Goal: Task Accomplishment & Management: Complete application form

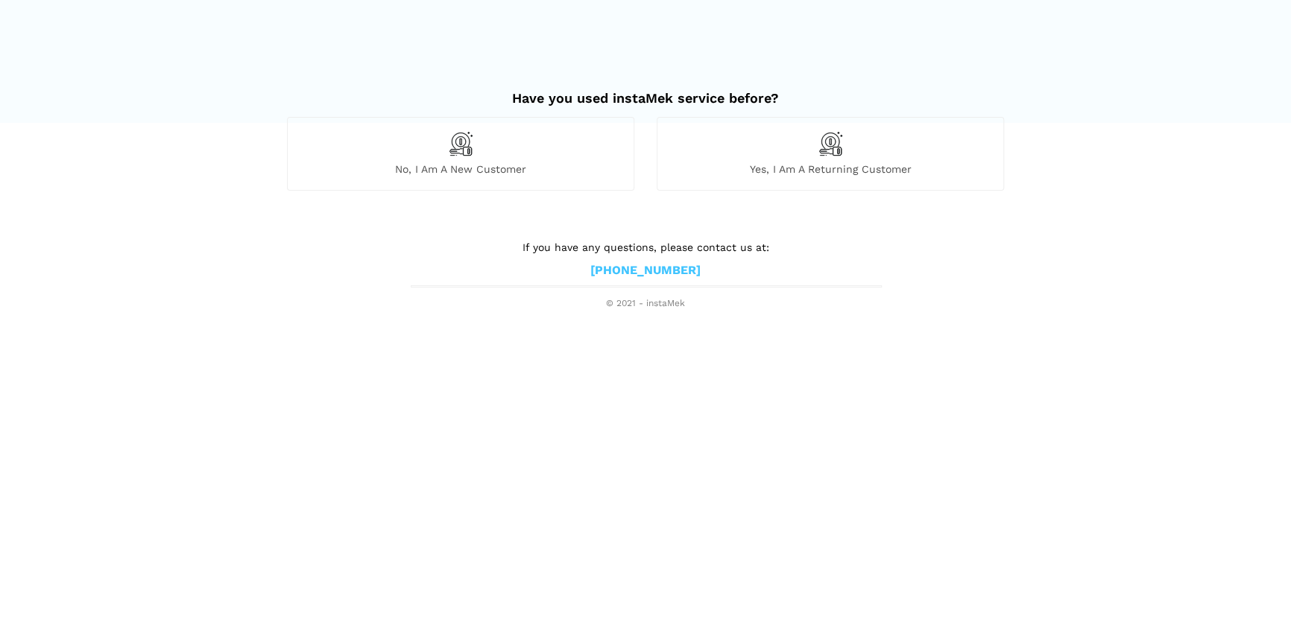
click at [450, 155] on img at bounding box center [460, 143] width 25 height 25
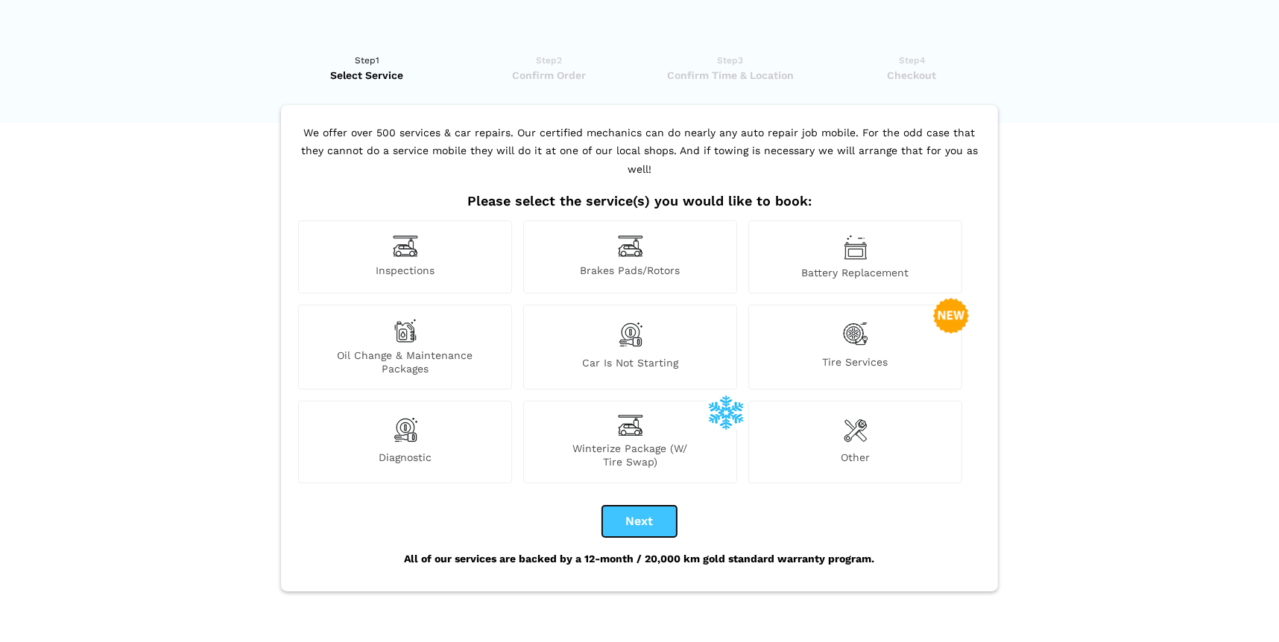
click at [648, 506] on button "Next" at bounding box center [639, 521] width 75 height 31
click at [844, 427] on div "Other" at bounding box center [855, 442] width 214 height 82
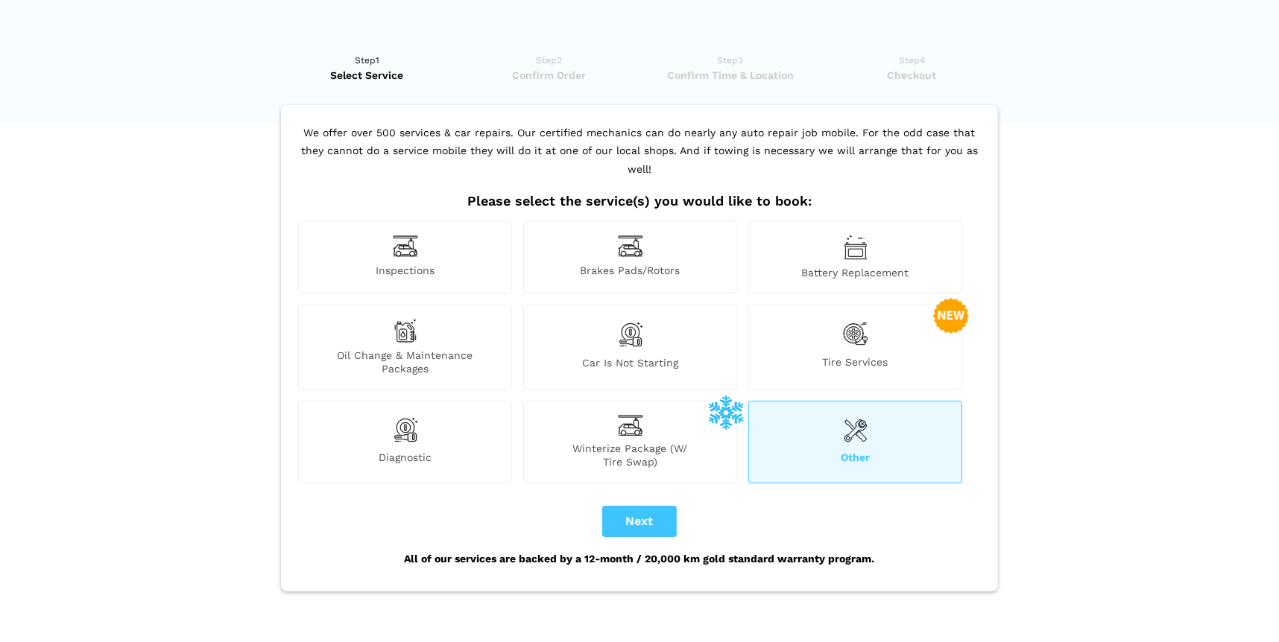
click at [858, 427] on div "Other" at bounding box center [855, 442] width 214 height 82
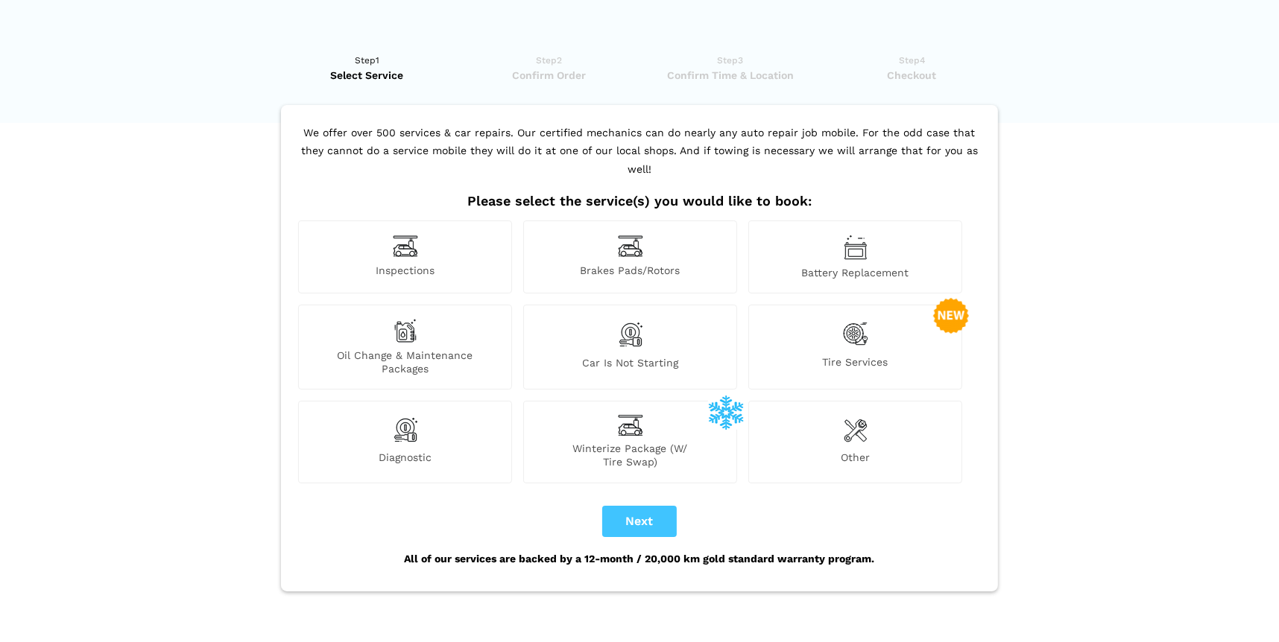
click at [839, 409] on div "Other" at bounding box center [855, 442] width 214 height 82
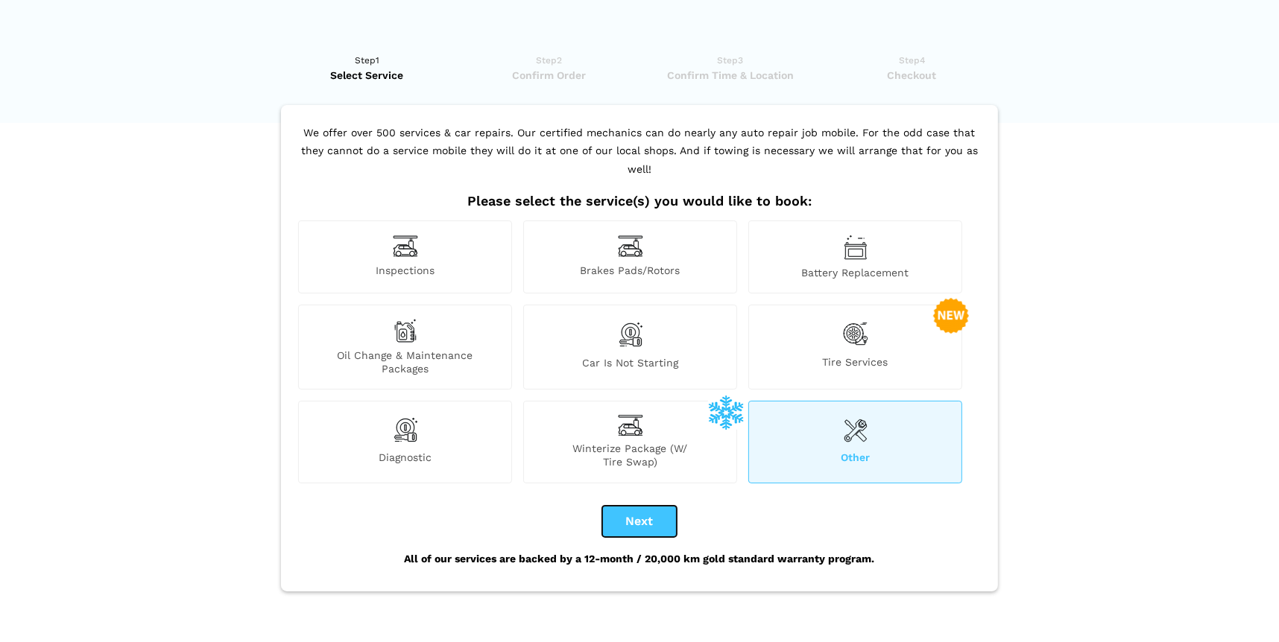
click at [621, 506] on button "Next" at bounding box center [639, 521] width 75 height 31
checkbox input "true"
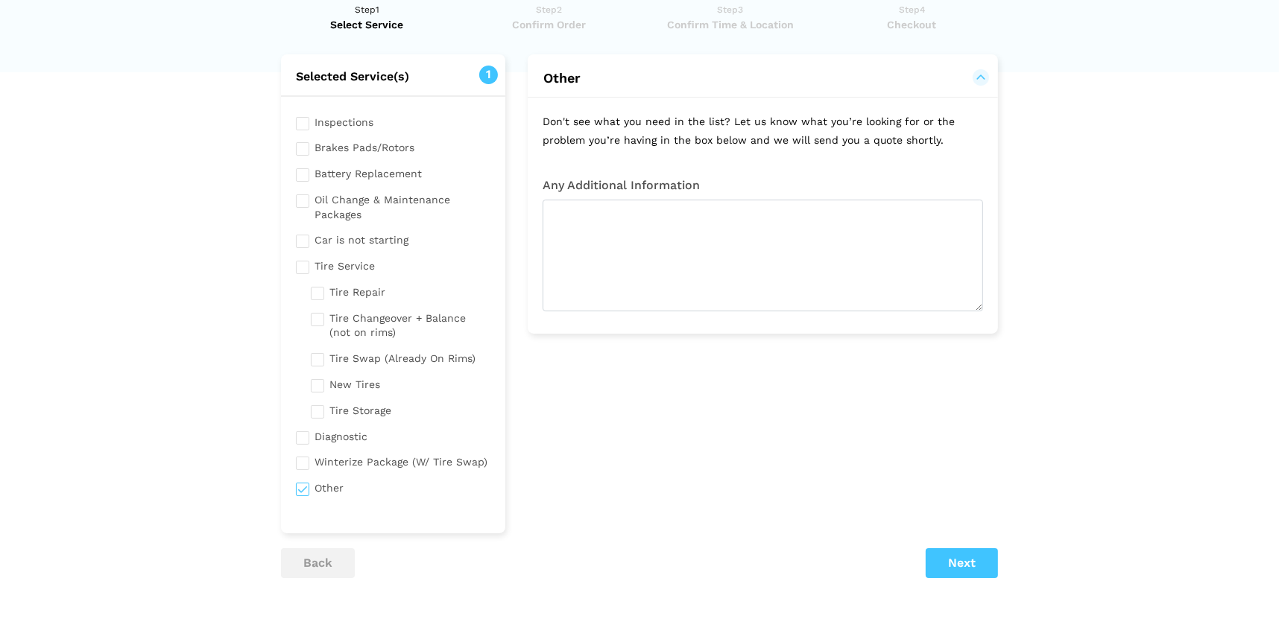
scroll to position [74, 0]
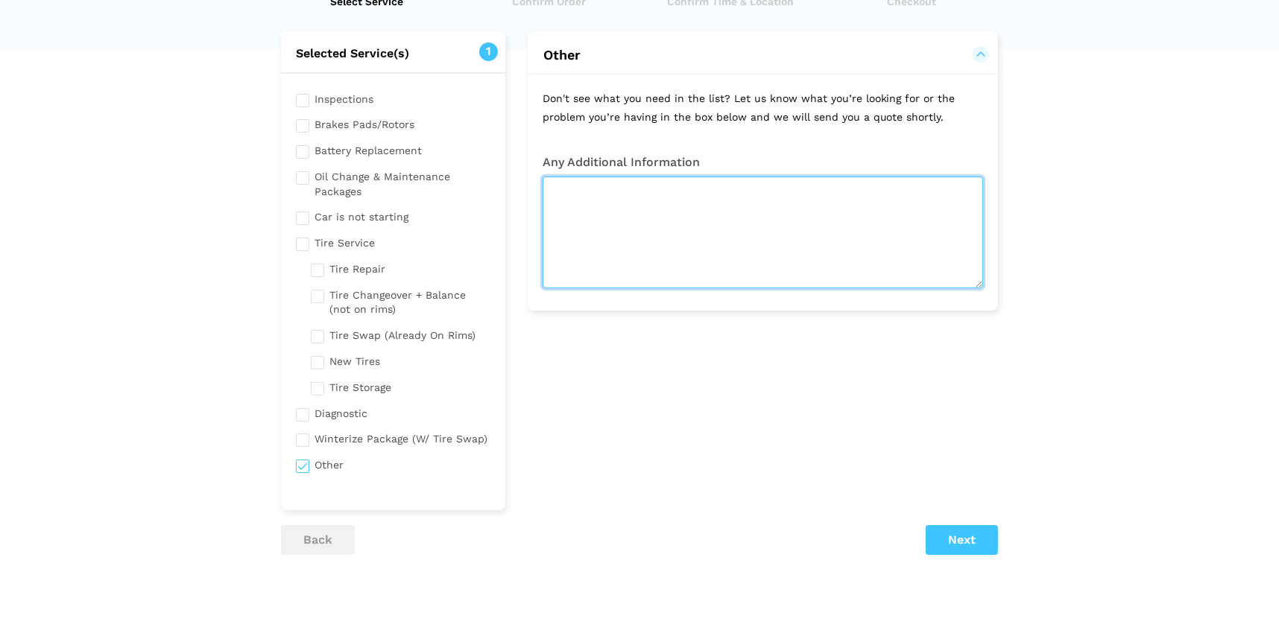
click at [616, 218] on textarea at bounding box center [762, 233] width 440 height 112
type textarea "Spark plug replacement for a 2014 Kia Rio(1.6L GDI engine). I will provide the …"
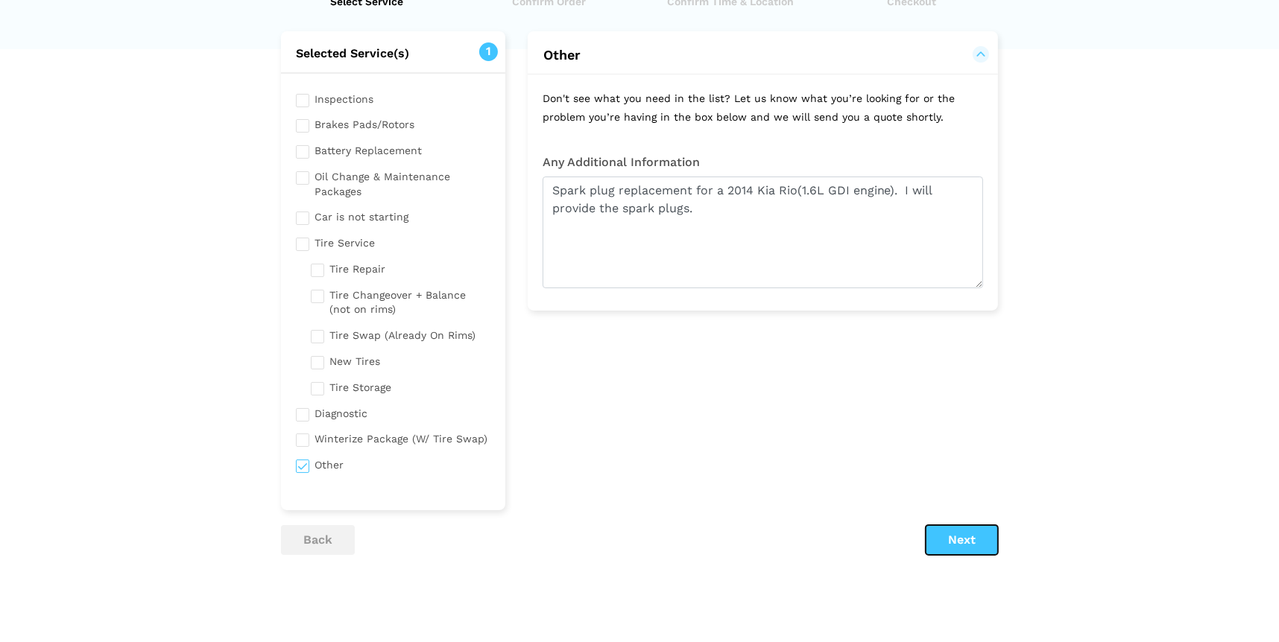
click at [955, 535] on button "Next" at bounding box center [962, 540] width 72 height 30
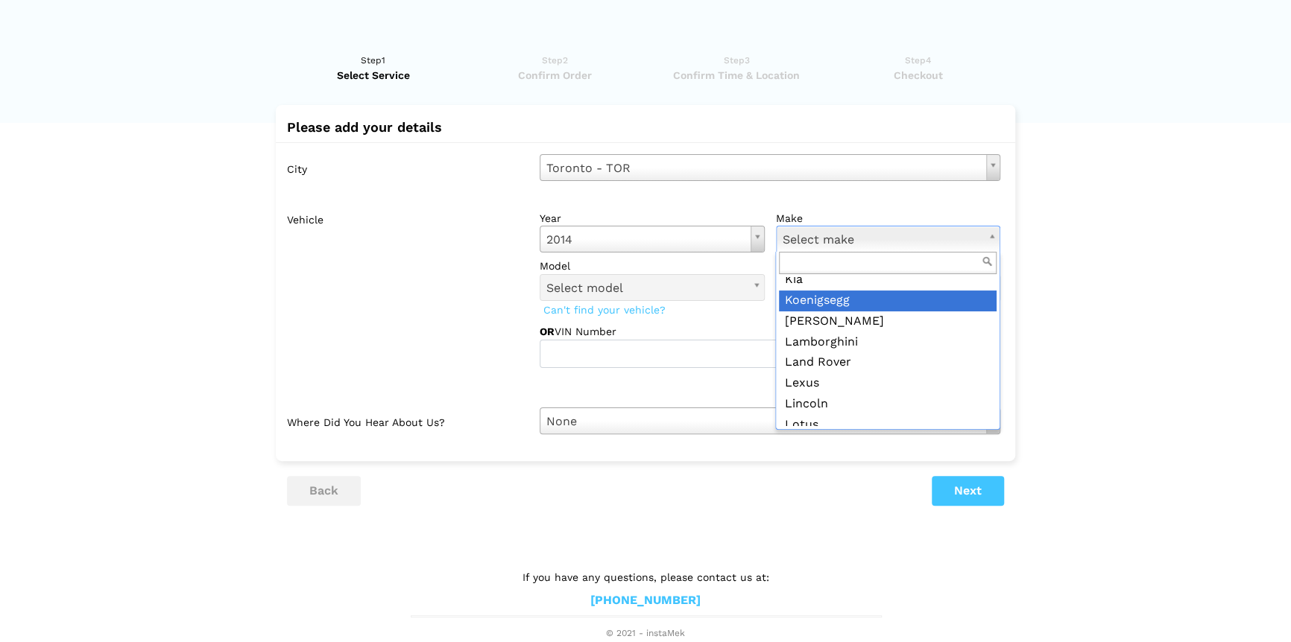
scroll to position [1035, 0]
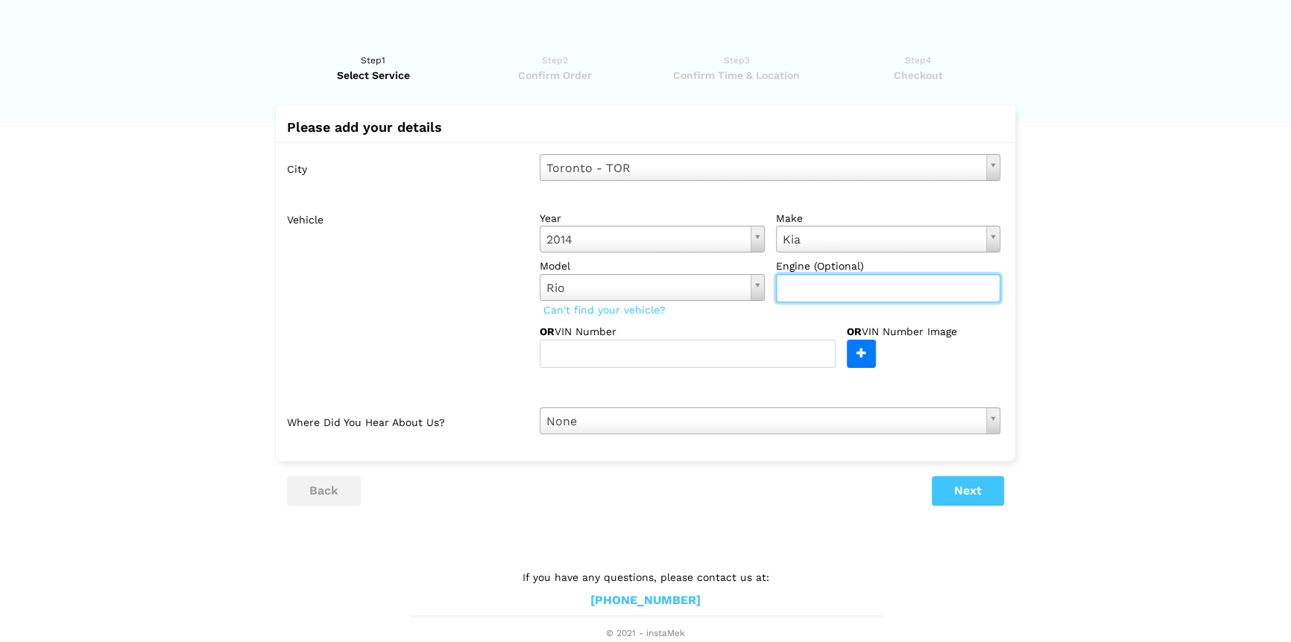
click at [812, 288] on input "text" at bounding box center [888, 288] width 225 height 28
type input "1.6L GDI"
click at [978, 488] on button "Next" at bounding box center [967, 491] width 72 height 30
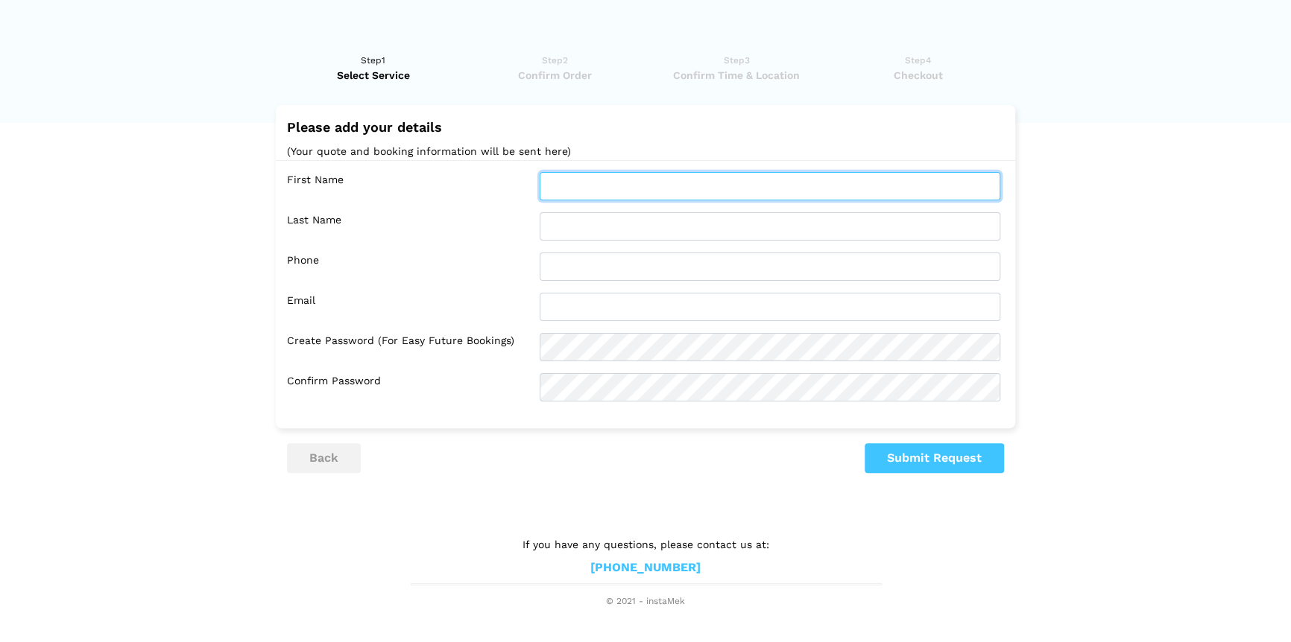
click at [621, 187] on input "text" at bounding box center [770, 186] width 461 height 28
type input "[PERSON_NAME]([PERSON_NAME])"
type input "[PERSON_NAME]"
type input "4168213852"
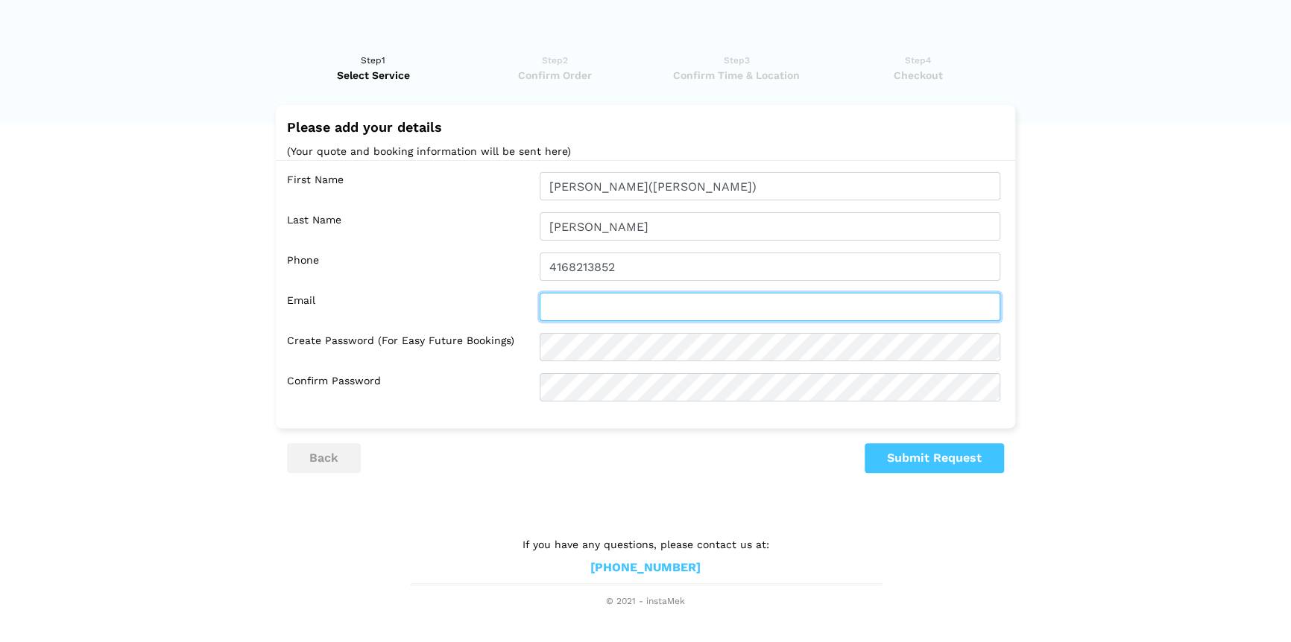
type input "[EMAIL_ADDRESS][DOMAIN_NAME]"
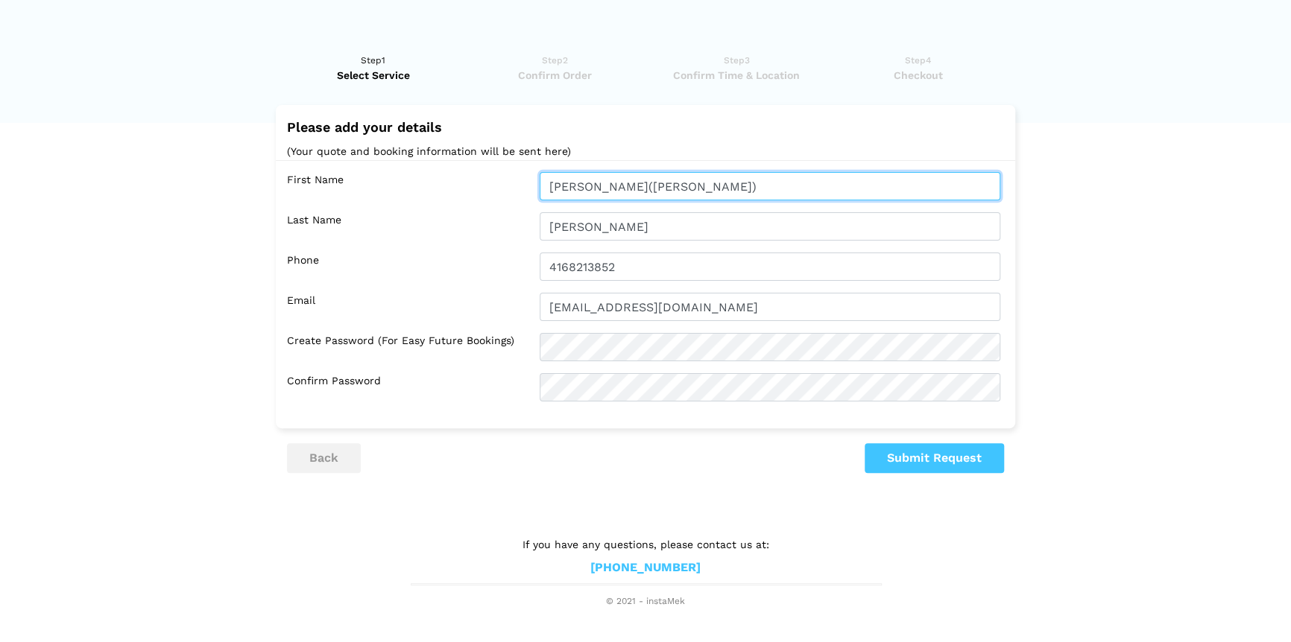
click at [644, 182] on input "[PERSON_NAME]([PERSON_NAME])" at bounding box center [770, 186] width 461 height 28
click at [579, 190] on input "[PERSON_NAME]([PERSON_NAME])" at bounding box center [770, 186] width 461 height 28
click at [579, 190] on input "[PERSON_NAME])" at bounding box center [770, 186] width 461 height 28
type input "[PERSON_NAME]"
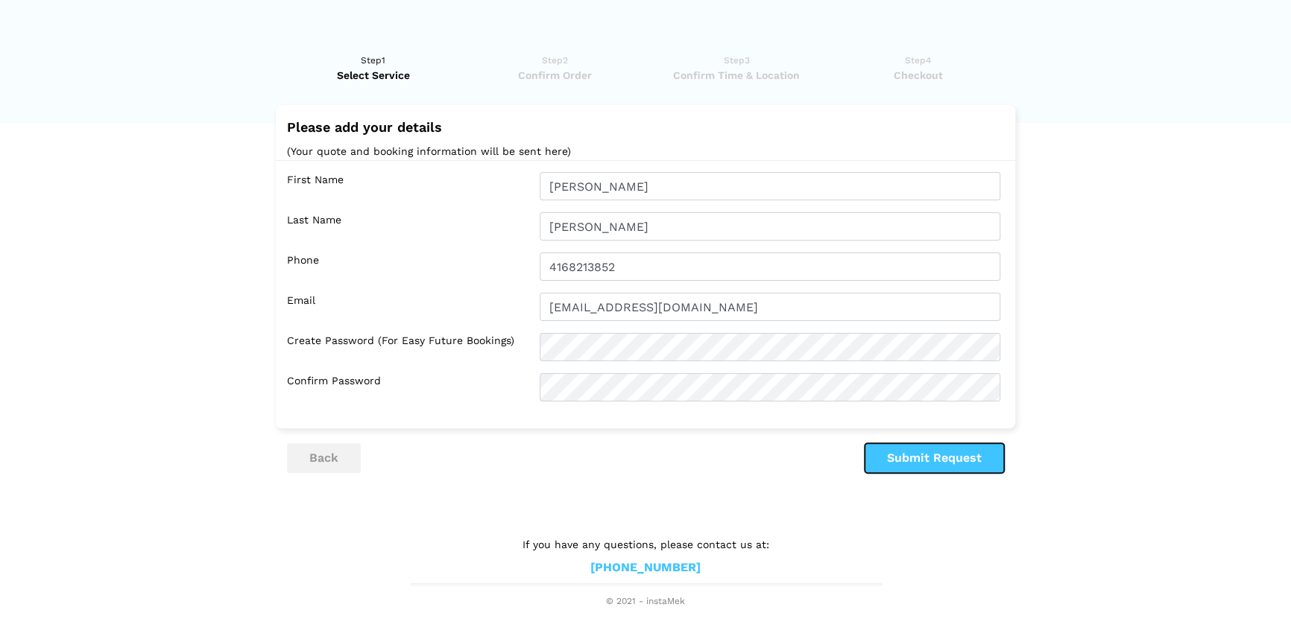
click at [934, 455] on button "Submit Request" at bounding box center [933, 458] width 139 height 30
click at [930, 454] on button "Submit Request" at bounding box center [933, 458] width 139 height 30
